Goal: Information Seeking & Learning: Learn about a topic

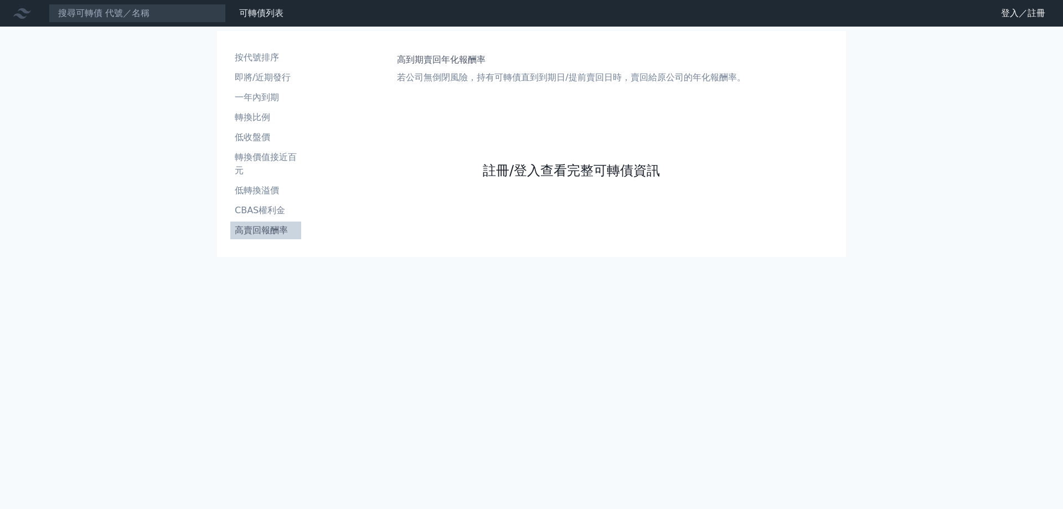
click at [530, 163] on link "註冊/登入查看完整可轉債資訊" at bounding box center [571, 171] width 177 height 18
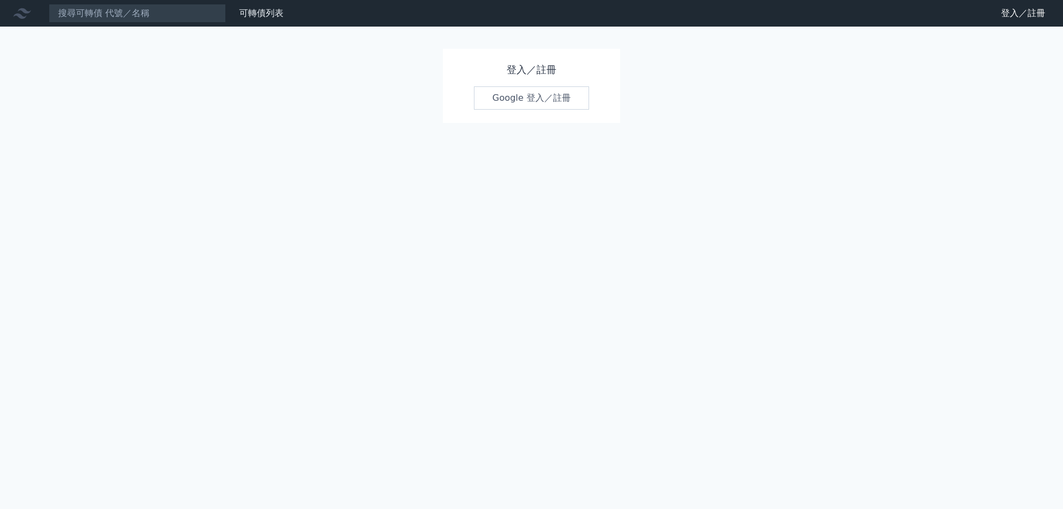
click at [521, 101] on link "Google 登入／註冊" at bounding box center [531, 97] width 115 height 23
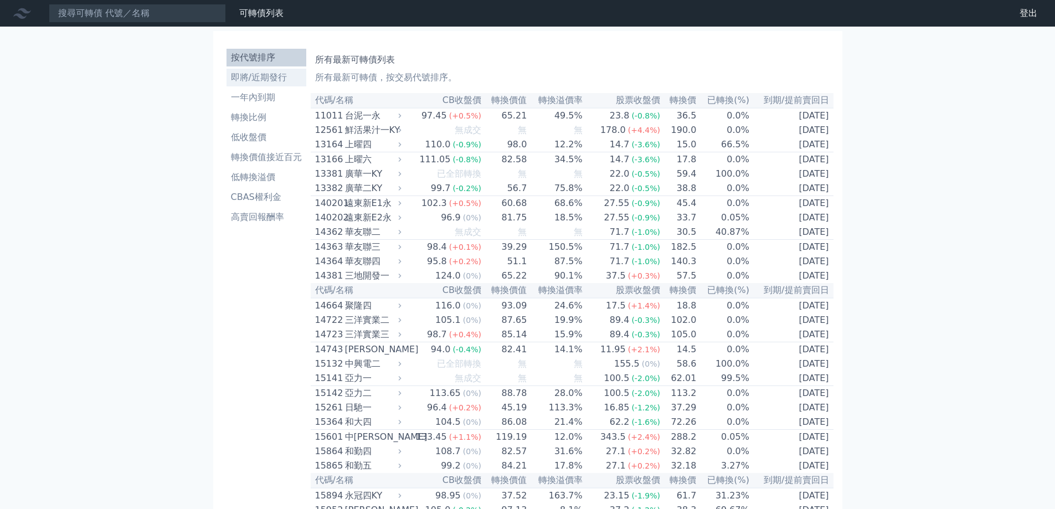
click at [266, 74] on li "即將/近期發行" at bounding box center [267, 77] width 80 height 13
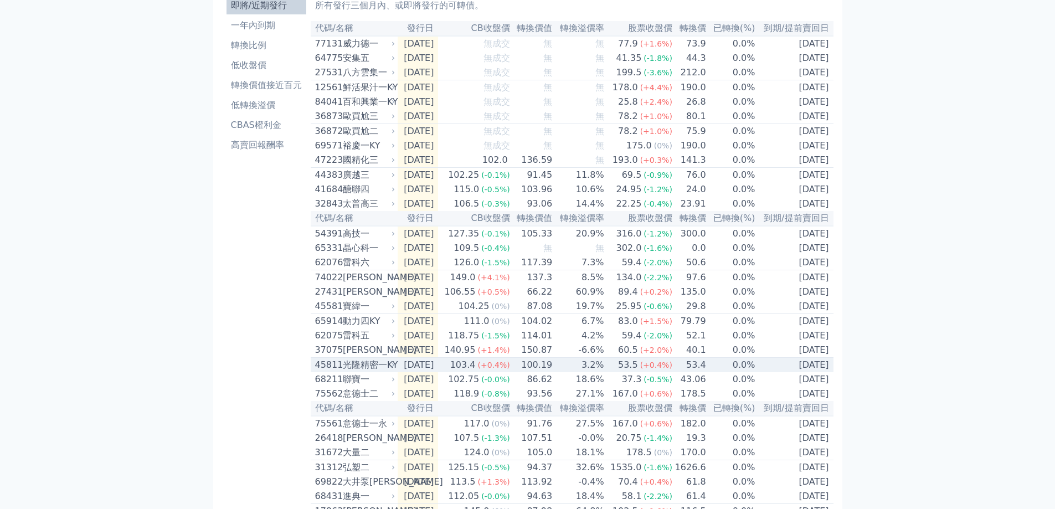
scroll to position [111, 0]
